Goal: Use online tool/utility

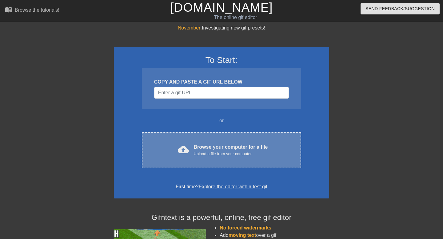
click at [207, 150] on div "Browse your computer for a file Upload a file from your computer" at bounding box center [231, 151] width 74 height 14
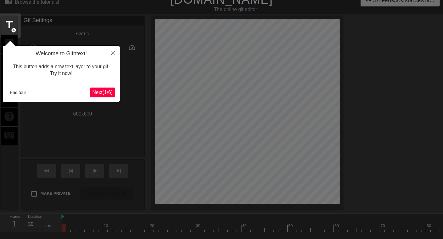
scroll to position [15, 0]
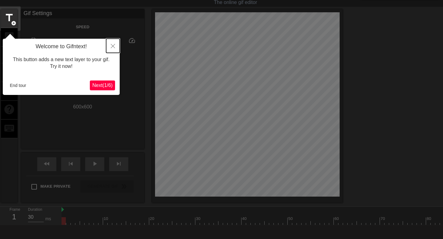
click at [115, 44] on button "Close" at bounding box center [113, 46] width 14 height 14
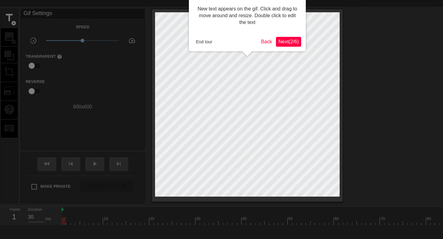
scroll to position [0, 0]
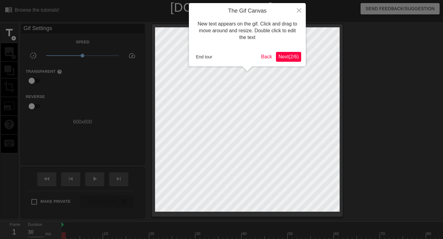
click at [281, 57] on span "Next ( 2 / 6 )" at bounding box center [288, 56] width 20 height 5
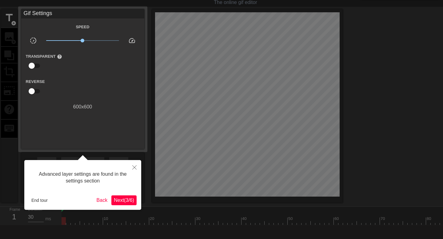
click at [118, 199] on span "Next ( 3 / 6 )" at bounding box center [124, 200] width 20 height 5
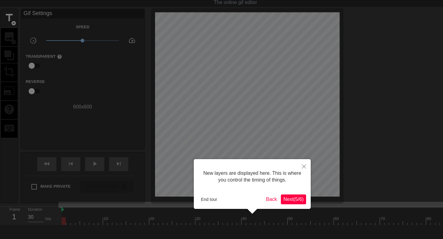
click at [289, 198] on span "Next ( 5 / 6 )" at bounding box center [293, 199] width 20 height 5
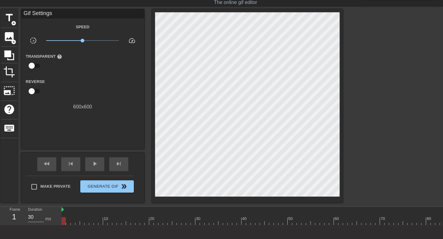
click at [33, 67] on input "checkbox" at bounding box center [31, 66] width 35 height 12
click at [31, 67] on input "checkbox" at bounding box center [37, 66] width 35 height 12
checkbox input "false"
click at [33, 91] on input "checkbox" at bounding box center [31, 92] width 35 height 12
checkbox input "true"
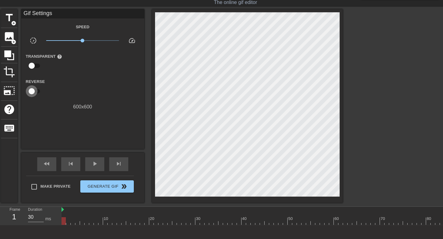
type input "40"
click at [33, 91] on input "checkbox" at bounding box center [37, 92] width 35 height 12
checkbox input "false"
type input "30"
click at [35, 68] on input "checkbox" at bounding box center [31, 66] width 35 height 12
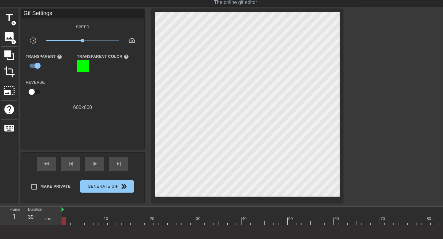
click at [35, 68] on input "checkbox" at bounding box center [37, 66] width 35 height 12
checkbox input "false"
click at [10, 72] on span "crop" at bounding box center [9, 72] width 12 height 12
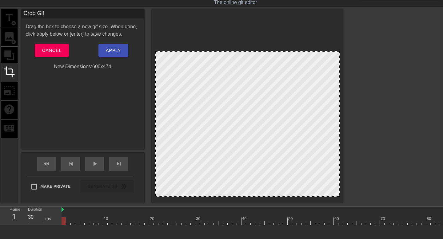
drag, startPoint x: 338, startPoint y: 14, endPoint x: 341, endPoint y: 52, distance: 38.9
click at [341, 52] on div at bounding box center [247, 106] width 191 height 194
click at [338, 197] on div at bounding box center [247, 106] width 191 height 194
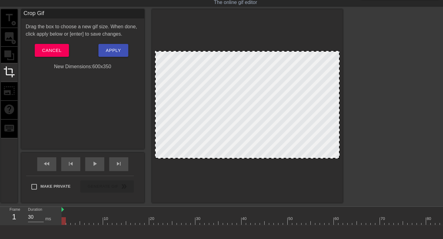
drag, startPoint x: 337, startPoint y: 196, endPoint x: 342, endPoint y: 158, distance: 38.5
click at [342, 158] on div at bounding box center [247, 106] width 191 height 194
click at [385, 146] on div at bounding box center [396, 101] width 92 height 185
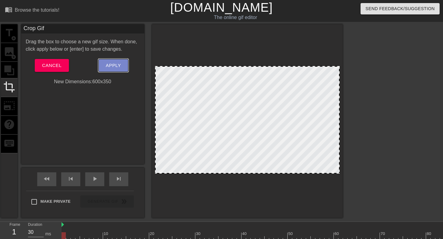
click at [107, 66] on span "Apply" at bounding box center [113, 66] width 15 height 8
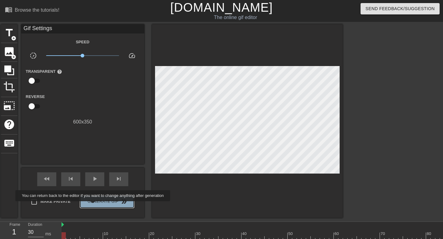
click at [97, 206] on button "Generate Gif double_arrow" at bounding box center [106, 202] width 53 height 12
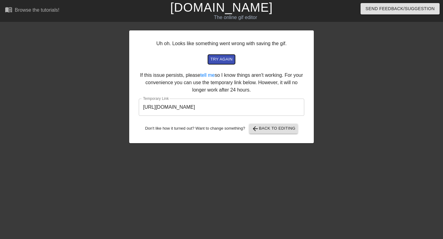
click at [215, 62] on span "try again" at bounding box center [221, 59] width 22 height 7
